Goal: Navigation & Orientation: Find specific page/section

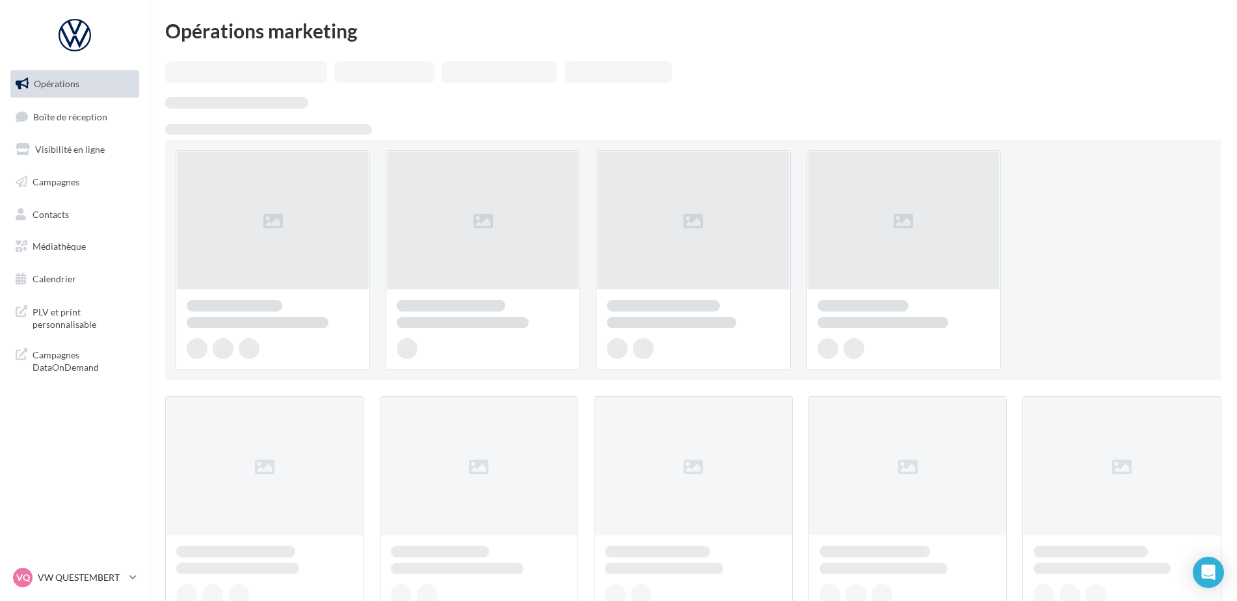
click at [80, 161] on link "Visibilité en ligne" at bounding box center [75, 149] width 134 height 27
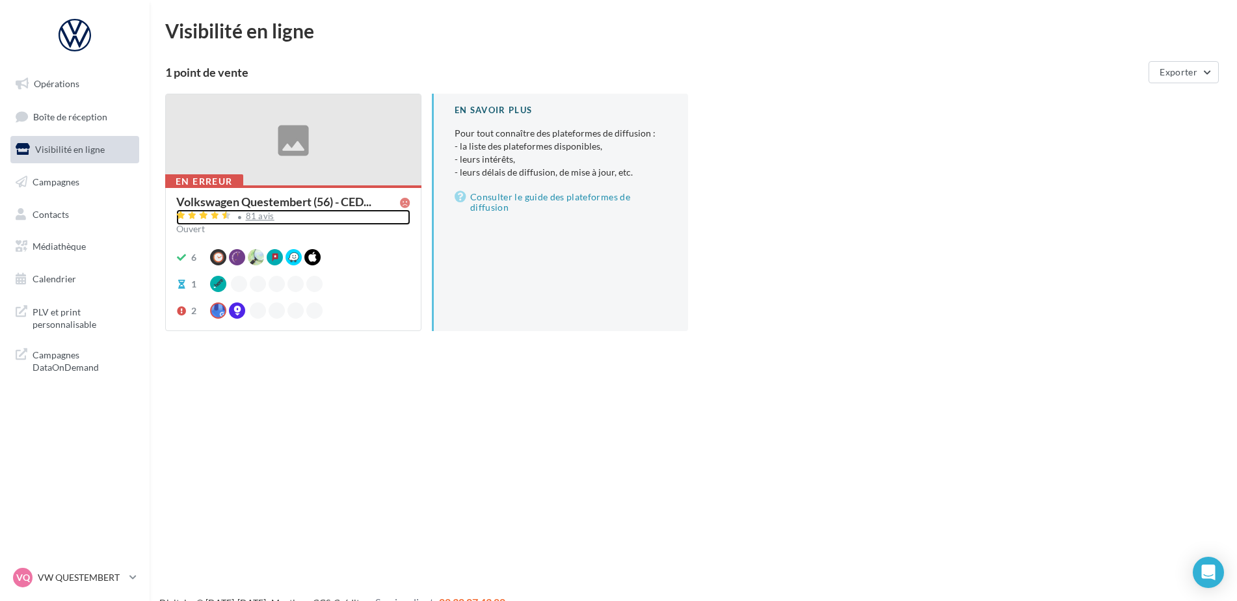
click at [259, 219] on div "81 avis" at bounding box center [260, 216] width 29 height 8
